Goal: Check status: Check status

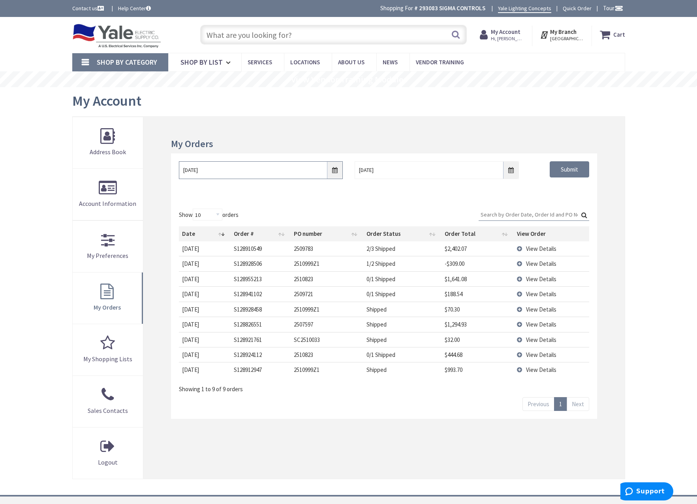
click at [334, 169] on input "10/1/2025" at bounding box center [261, 170] width 164 height 18
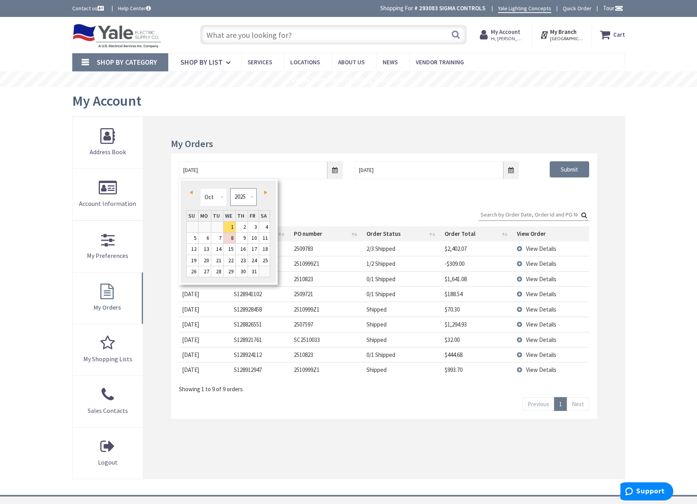
click at [250, 195] on select "1980 1981 1982 1983 1984 1985 1986 1987 1988 1989 1990 1991 1992 1993 1994 1995…" at bounding box center [243, 197] width 26 height 18
type input "09/29/2021"
click at [531, 195] on div "09/29/2021 10/8/2025 Submit" at bounding box center [383, 177] width 425 height 47
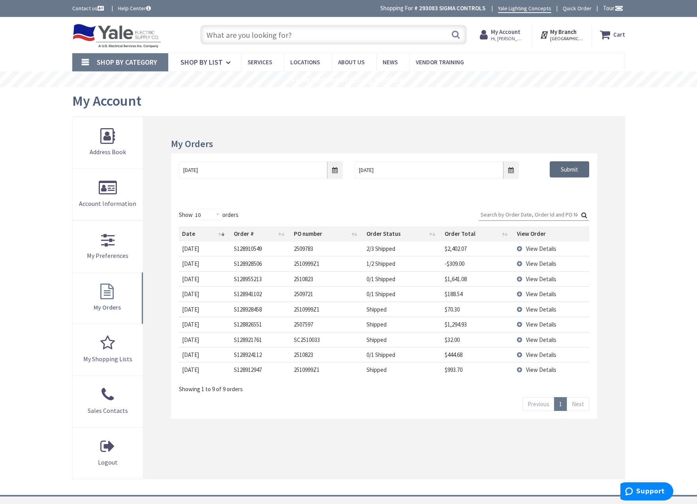
click at [574, 171] on input "Submit" at bounding box center [568, 169] width 39 height 17
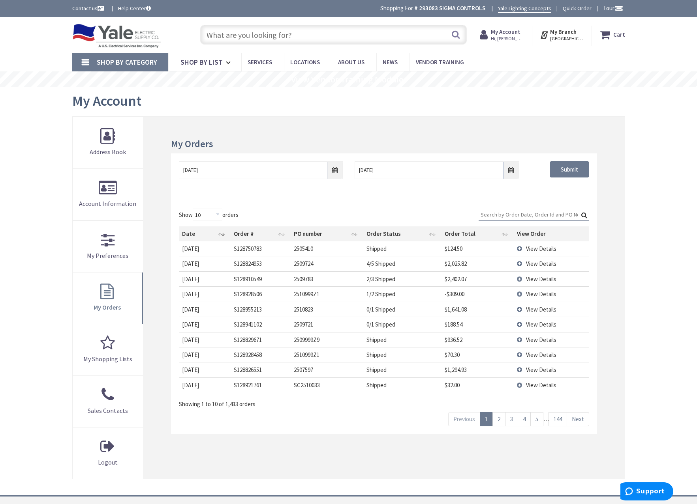
click at [544, 252] on span "View Details" at bounding box center [541, 248] width 30 height 7
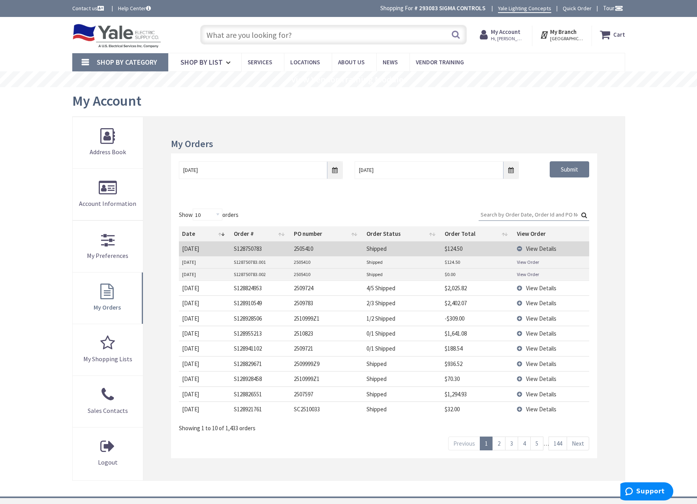
click at [544, 252] on span "View Details" at bounding box center [541, 248] width 30 height 7
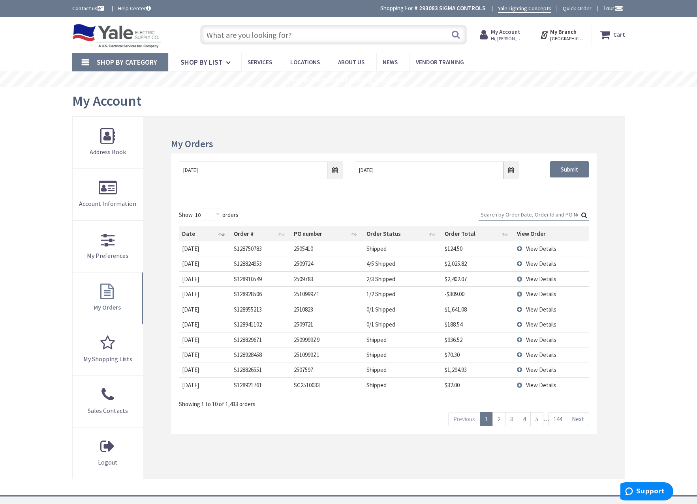
click at [544, 252] on span "View Details" at bounding box center [541, 248] width 30 height 7
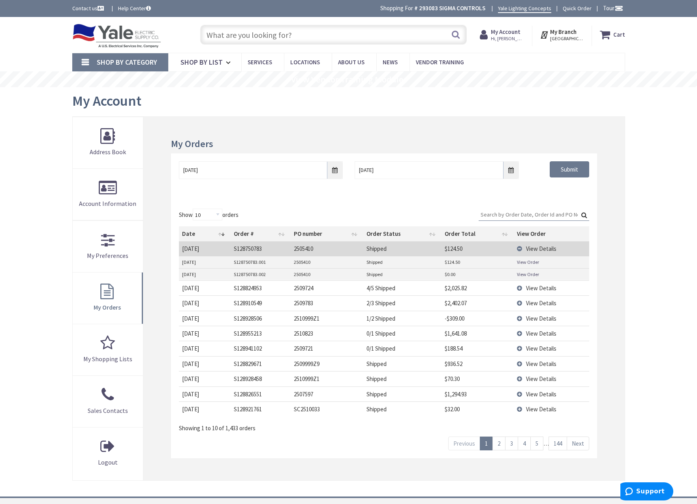
click at [536, 248] on span "View Details" at bounding box center [541, 248] width 30 height 7
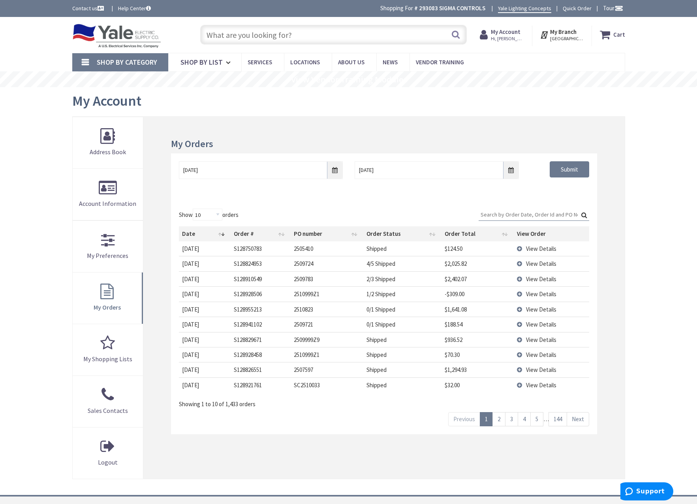
click at [541, 282] on span "View Details" at bounding box center [541, 279] width 30 height 7
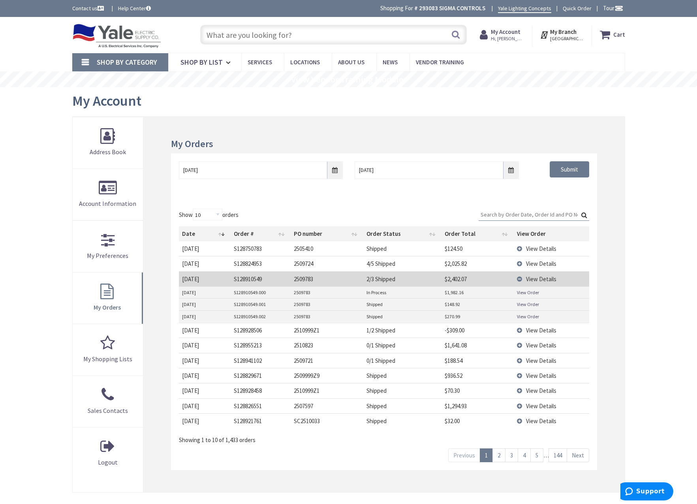
click at [541, 276] on span "View Details" at bounding box center [541, 279] width 30 height 7
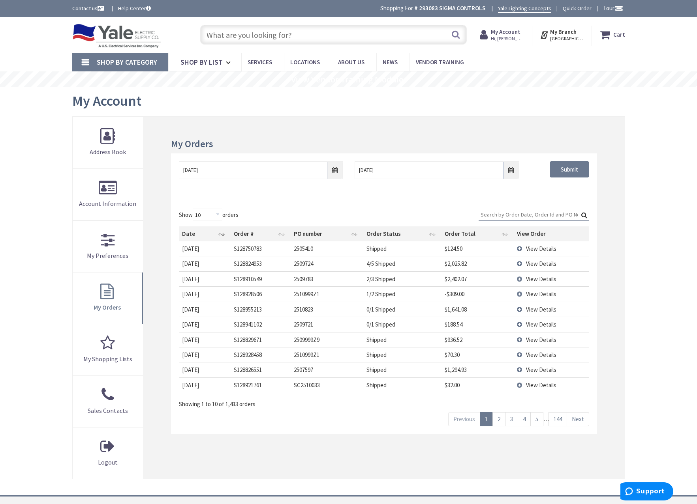
click at [540, 265] on span "View Details" at bounding box center [541, 263] width 30 height 7
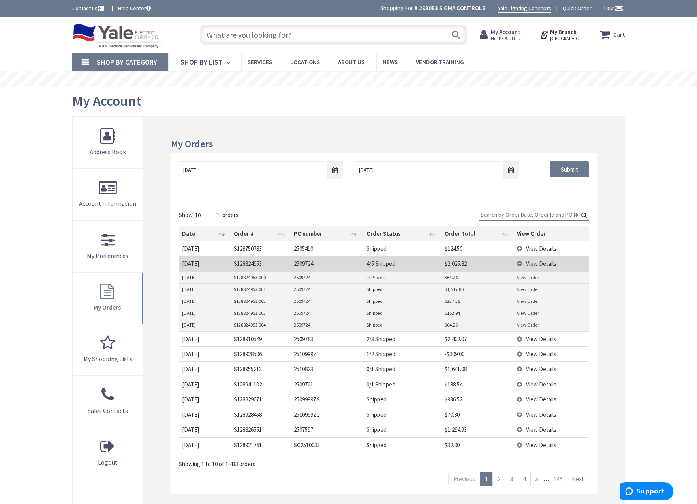
drag, startPoint x: 522, startPoint y: 326, endPoint x: 602, endPoint y: 294, distance: 86.6
click at [602, 294] on div "My Orders 09/29/2021 10/8/2025 Submit Show 10 25 50 100 orders Search: Date Ord…" at bounding box center [383, 316] width 481 height 399
click at [549, 262] on span "View Details" at bounding box center [541, 263] width 30 height 7
